Goal: Information Seeking & Learning: Check status

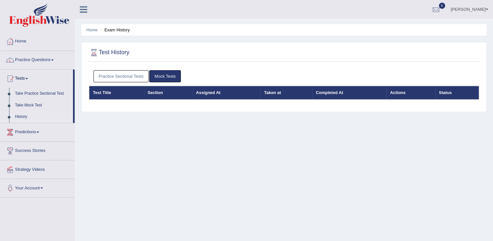
click at [136, 73] on link "Practice Sectional Tests" at bounding box center [121, 76] width 55 height 12
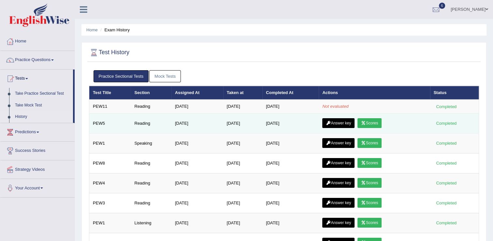
drag, startPoint x: 338, startPoint y: 121, endPoint x: 329, endPoint y: 123, distance: 9.1
drag, startPoint x: 329, startPoint y: 123, endPoint x: 339, endPoint y: 126, distance: 10.3
click at [339, 126] on link "Answer key" at bounding box center [338, 123] width 32 height 10
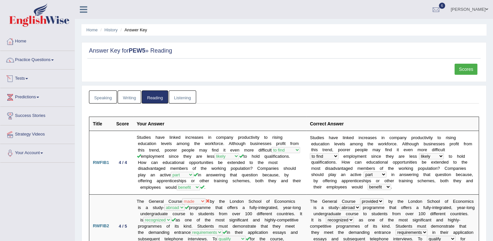
click at [24, 76] on link "Tests" at bounding box center [37, 77] width 74 height 16
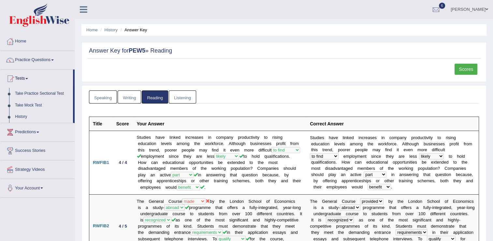
click at [21, 117] on link "History" at bounding box center [42, 117] width 61 height 12
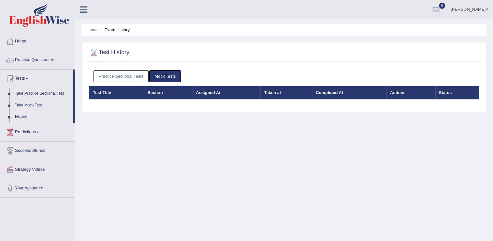
click at [124, 76] on link "Practice Sectional Tests" at bounding box center [121, 76] width 55 height 12
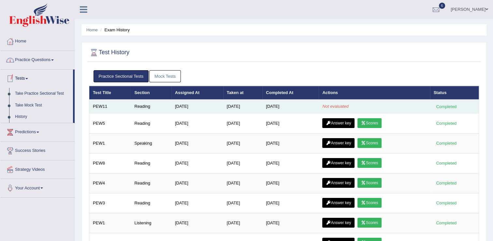
click at [102, 102] on td "PEW11" at bounding box center [110, 106] width 42 height 14
click at [295, 107] on td "[DATE]" at bounding box center [290, 106] width 56 height 14
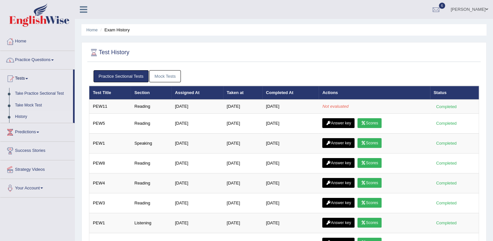
click at [21, 115] on link "History" at bounding box center [42, 117] width 61 height 12
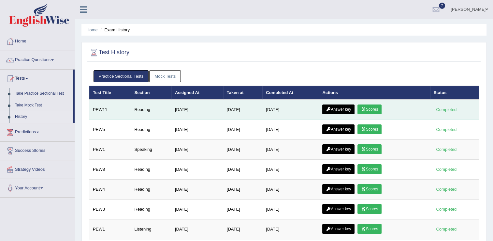
click at [365, 107] on icon at bounding box center [363, 109] width 5 height 4
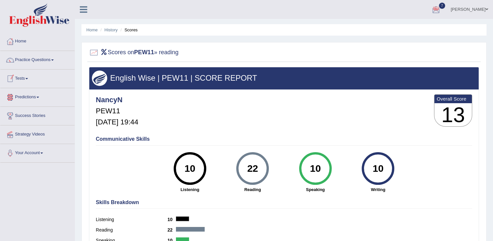
click at [25, 78] on link "Tests" at bounding box center [37, 77] width 74 height 16
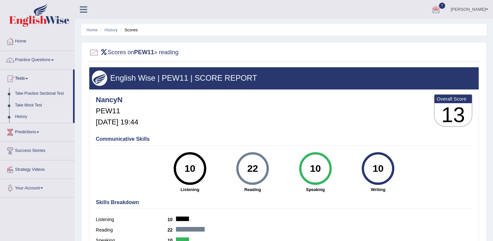
click at [21, 113] on link "History" at bounding box center [42, 117] width 61 height 12
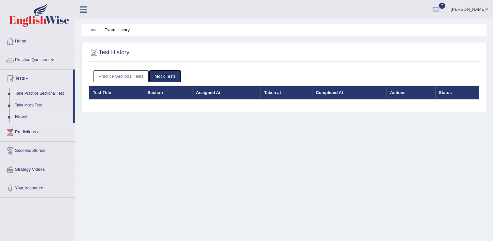
click at [130, 77] on link "Practice Sectional Tests" at bounding box center [121, 76] width 55 height 12
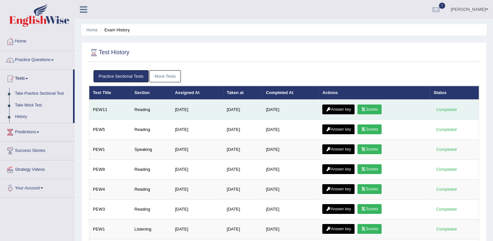
click at [345, 106] on link "Answer key" at bounding box center [338, 109] width 32 height 10
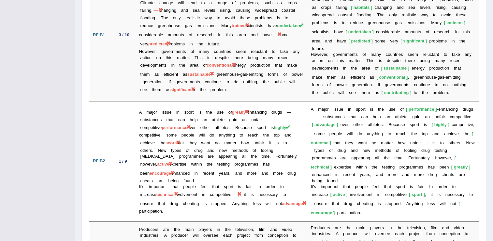
scroll to position [887, 0]
